Goal: Task Accomplishment & Management: Manage account settings

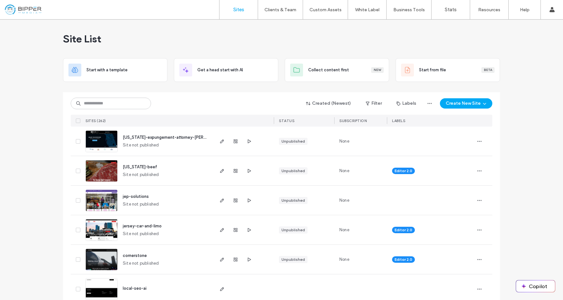
click at [127, 105] on input at bounding box center [111, 104] width 80 height 12
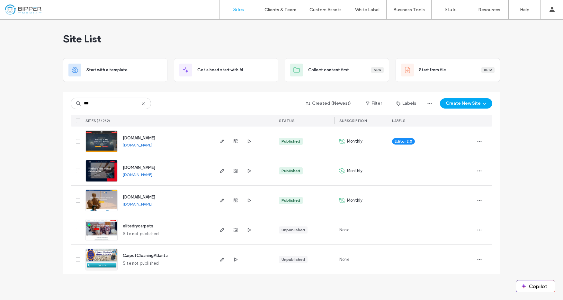
type input "***"
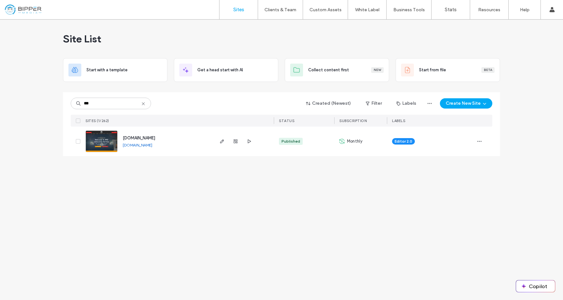
click at [150, 139] on span "www.rpdlimo.com" at bounding box center [139, 138] width 32 height 5
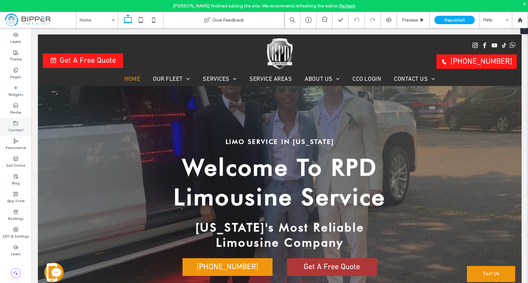
click at [21, 71] on div "Pages" at bounding box center [16, 74] width 32 height 18
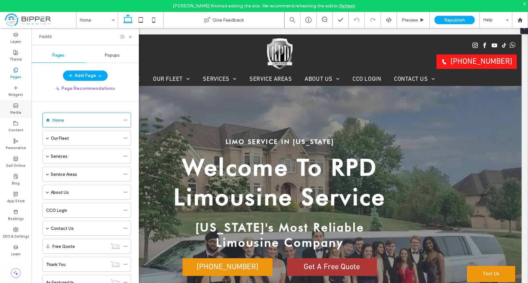
click at [17, 111] on label "Media" at bounding box center [15, 111] width 11 height 7
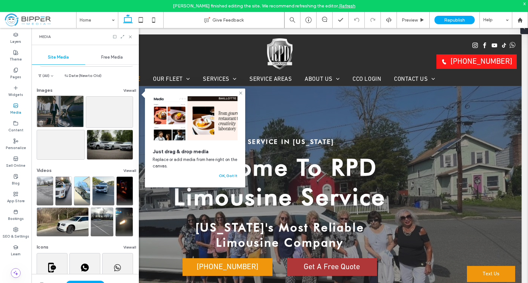
scroll to position [19, 0]
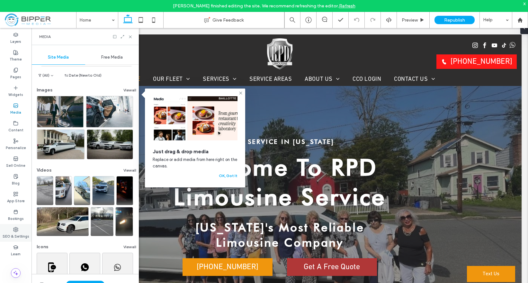
drag, startPoint x: 18, startPoint y: 234, endPoint x: 183, endPoint y: 124, distance: 197.6
click at [18, 234] on label "SEO & Settings" at bounding box center [16, 235] width 27 height 7
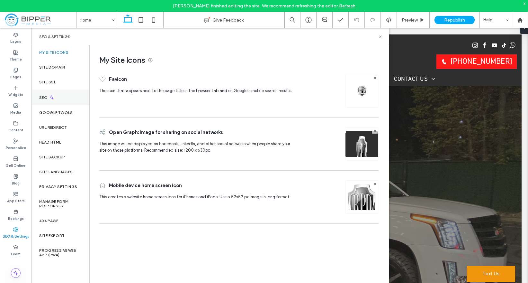
click at [68, 96] on div "SEO" at bounding box center [61, 97] width 58 height 16
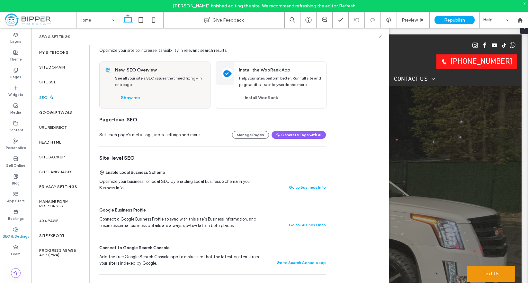
scroll to position [0, 0]
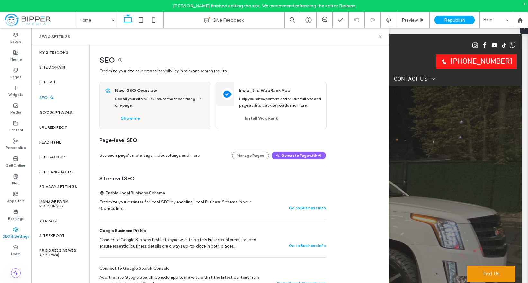
click at [310, 182] on div "Enable Local Business Schema Optimize your business for local SEO by enabling L…" at bounding box center [212, 200] width 227 height 37
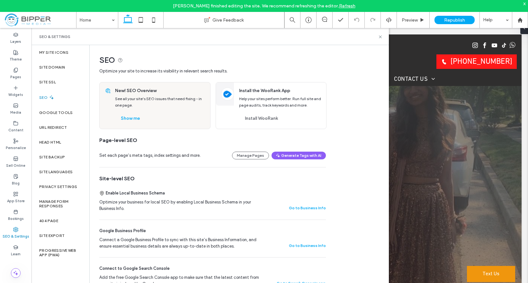
drag, startPoint x: 348, startPoint y: 147, endPoint x: 336, endPoint y: 148, distance: 11.6
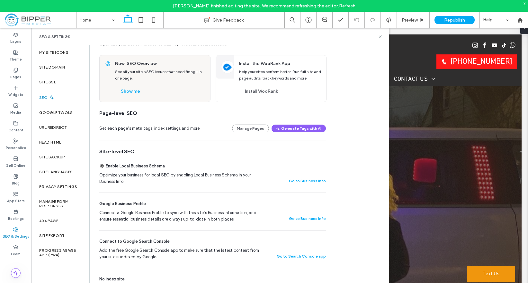
scroll to position [24, 0]
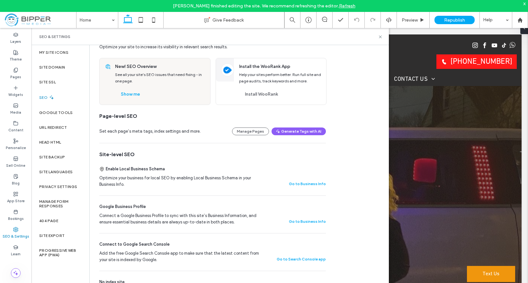
click at [253, 132] on button "Manage Pages" at bounding box center [250, 131] width 37 height 8
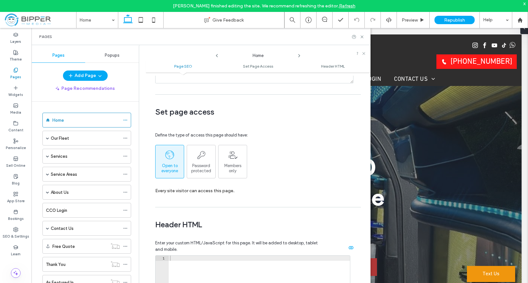
scroll to position [314, 0]
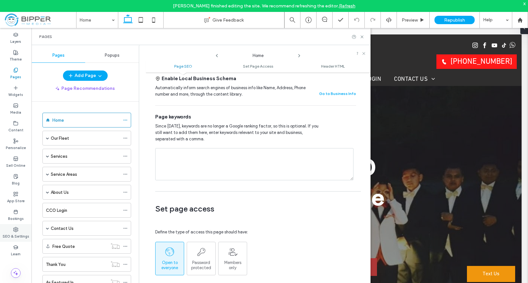
drag, startPoint x: 18, startPoint y: 238, endPoint x: 22, endPoint y: 224, distance: 13.9
click at [18, 238] on label "SEO & Settings" at bounding box center [16, 235] width 27 height 7
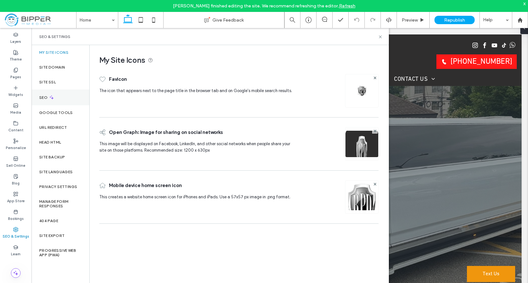
click at [63, 93] on div "SEO" at bounding box center [61, 97] width 58 height 16
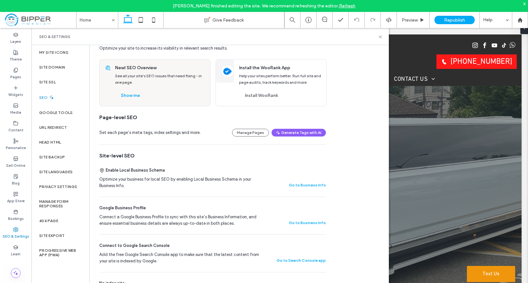
scroll to position [25, 0]
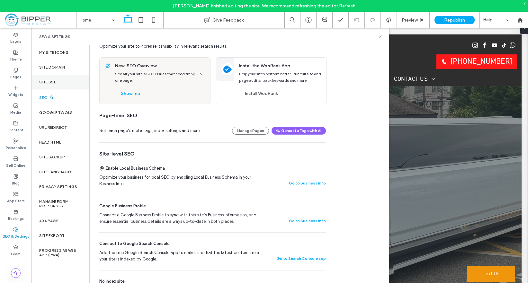
click at [60, 84] on div "Site SSL" at bounding box center [61, 82] width 58 height 15
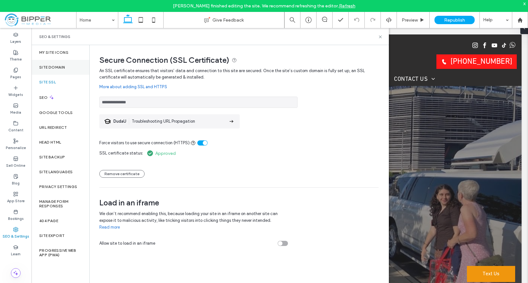
click at [66, 69] on div "Site Domain" at bounding box center [61, 67] width 58 height 15
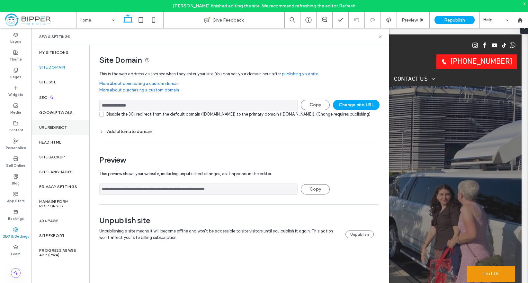
click at [75, 127] on div "URL Redirect" at bounding box center [61, 127] width 58 height 15
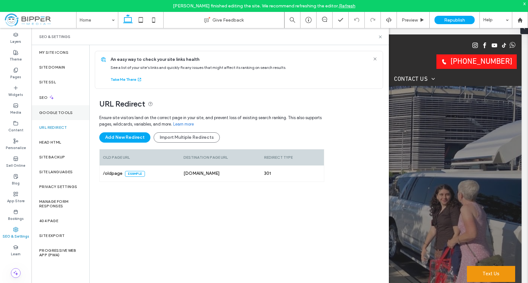
click at [76, 114] on div "Google Tools" at bounding box center [61, 112] width 58 height 15
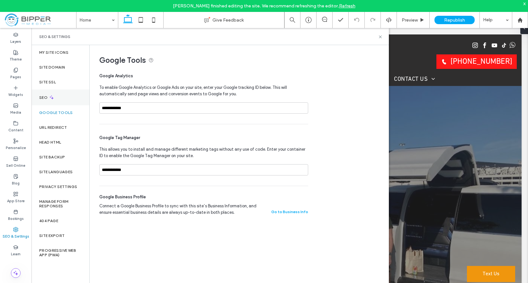
click at [52, 97] on use at bounding box center [52, 97] width 4 height 4
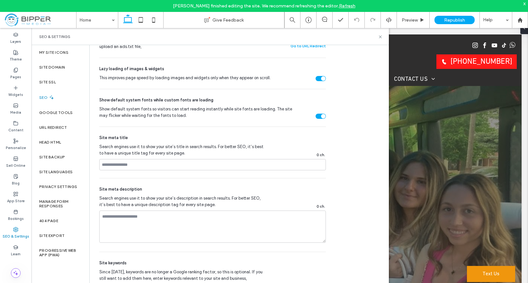
scroll to position [354, 0]
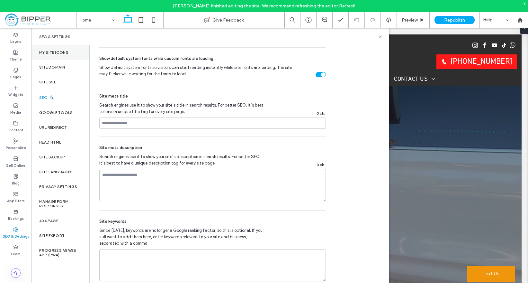
click at [68, 56] on div "My Site Icons" at bounding box center [61, 52] width 58 height 15
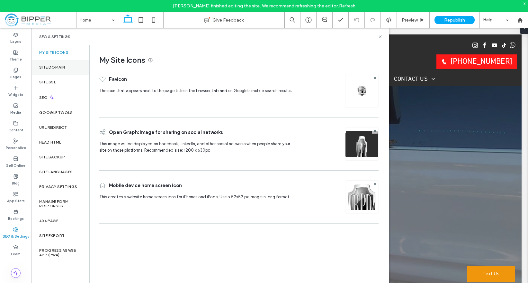
click at [67, 66] on div "Site Domain" at bounding box center [61, 67] width 58 height 15
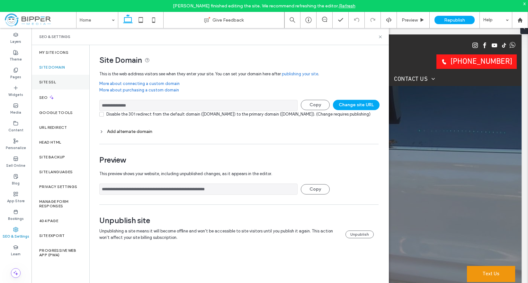
click at [64, 81] on div "Site SSL" at bounding box center [61, 82] width 58 height 15
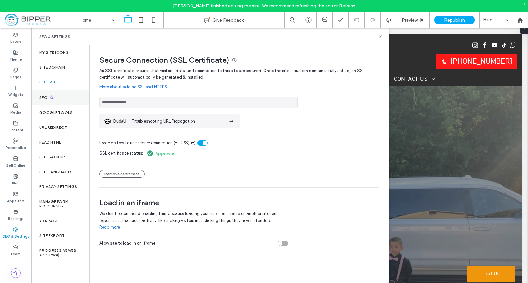
click at [70, 101] on div "SEO" at bounding box center [61, 97] width 58 height 16
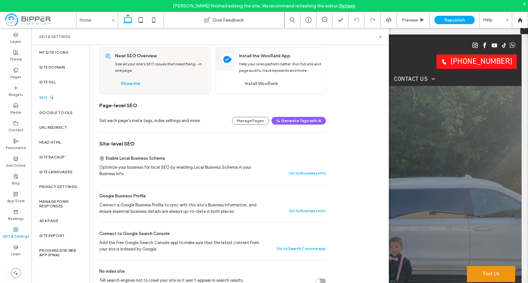
scroll to position [0, 0]
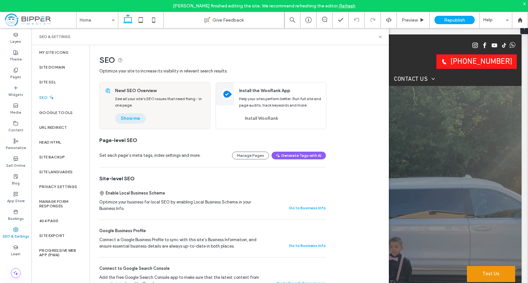
click at [133, 117] on button "Show me" at bounding box center [130, 118] width 31 height 10
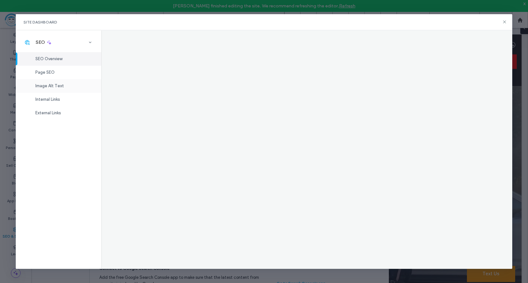
click at [59, 87] on span "Image Alt Text" at bounding box center [49, 85] width 29 height 5
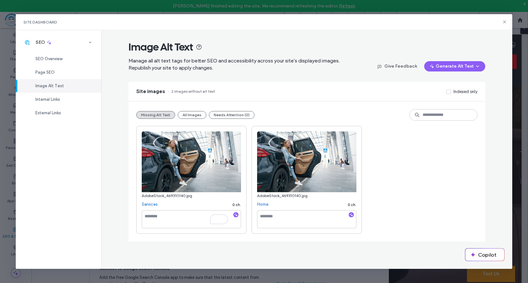
click at [177, 217] on textarea "To enrich screen reader interactions, please activate Accessibility in Grammarl…" at bounding box center [191, 219] width 99 height 18
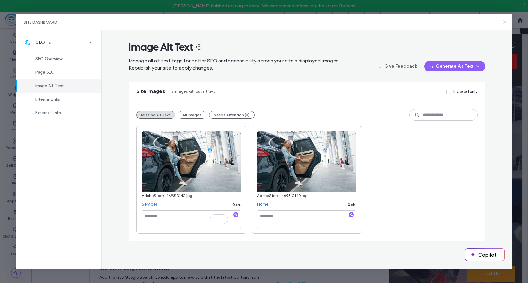
click at [165, 221] on textarea "To enrich screen reader interactions, please activate Accessibility in Grammarl…" at bounding box center [191, 219] width 99 height 18
click at [155, 220] on textarea "To enrich screen reader interactions, please activate Accessibility in Grammarl…" at bounding box center [191, 219] width 99 height 18
click at [164, 213] on textarea "To enrich screen reader interactions, please activate Accessibility in Grammarl…" at bounding box center [191, 219] width 99 height 18
drag, startPoint x: 426, startPoint y: 34, endPoint x: 467, endPoint y: 33, distance: 40.9
click at [429, 34] on div "Image Alt Text Manage all alt text tags for better SEO and accessibility across…" at bounding box center [306, 149] width 411 height 238
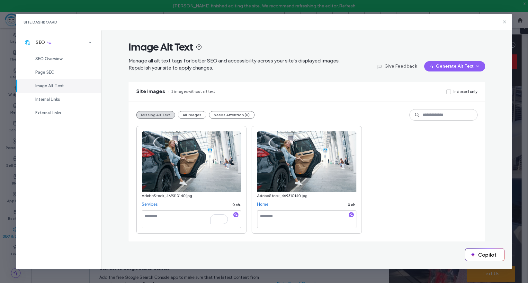
drag, startPoint x: 502, startPoint y: 20, endPoint x: 411, endPoint y: 27, distance: 91.2
click at [503, 20] on icon at bounding box center [504, 21] width 5 height 5
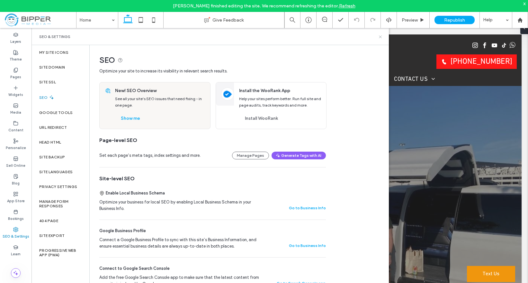
drag, startPoint x: 350, startPoint y: 8, endPoint x: 382, endPoint y: 36, distance: 42.1
click at [382, 36] on icon at bounding box center [380, 36] width 5 height 5
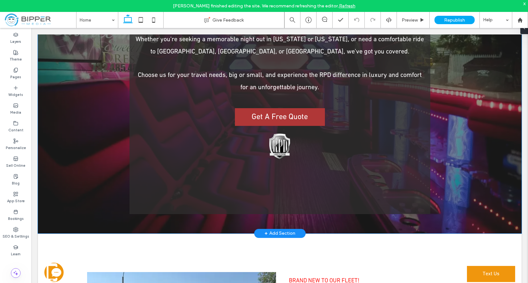
scroll to position [699, 0]
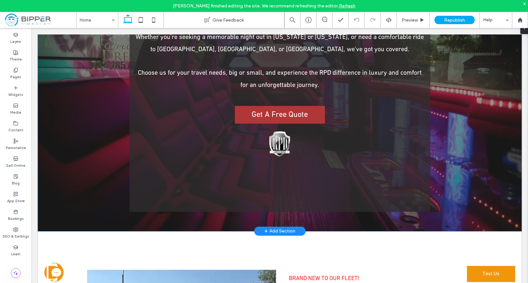
click at [324, 158] on div "Welcome to RPD Limousine, New Jersey's highest-rated provider of unparalleled l…" at bounding box center [280, 82] width 301 height 257
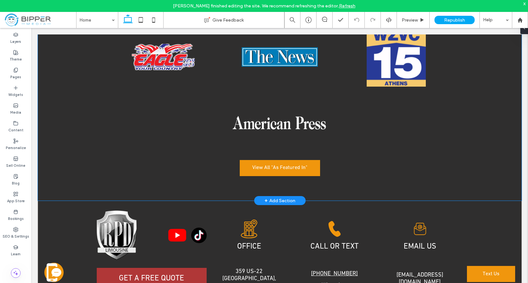
scroll to position [3753, 0]
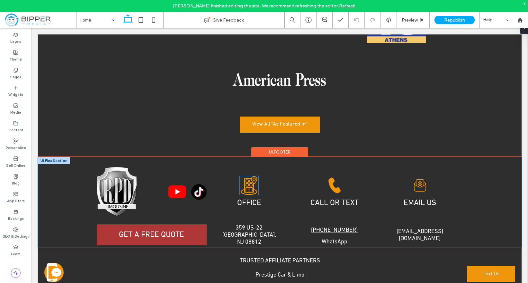
click at [251, 176] on icon "Building icon with a location pin, inside a circle." at bounding box center [249, 185] width 19 height 19
click at [258, 199] on span "OFFICE" at bounding box center [249, 203] width 24 height 8
click at [255, 180] on icon "Building icon with a location pin, inside a circle." at bounding box center [249, 185] width 19 height 19
click at [281, 179] on div "Building icon with a location pin, inside a circle. OFFICE" at bounding box center [250, 192] width 86 height 50
click at [457, 169] on div "Email icon with an at symbol on a letter. EMAIL US" at bounding box center [421, 192] width 86 height 50
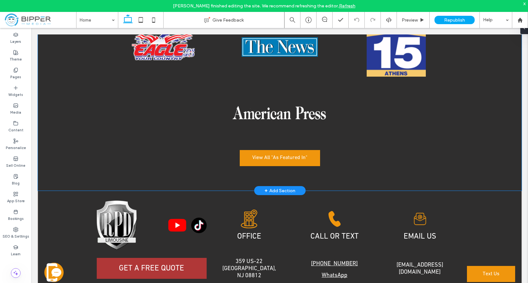
scroll to position [3709, 0]
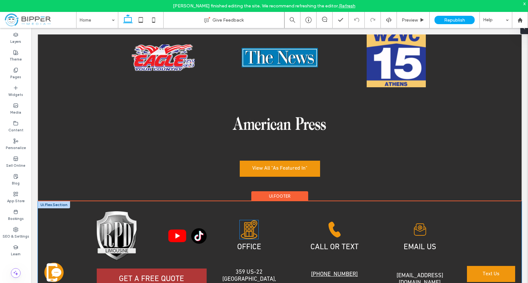
click at [247, 224] on icon "Building icon with a location pin, inside a circle." at bounding box center [249, 229] width 19 height 19
click at [332, 222] on icon at bounding box center [335, 230] width 12 height 16
